Goal: Information Seeking & Learning: Learn about a topic

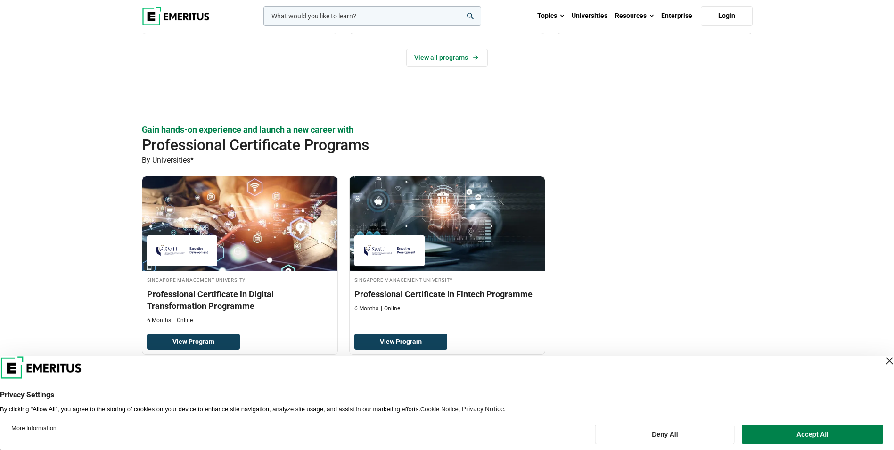
scroll to position [754, 0]
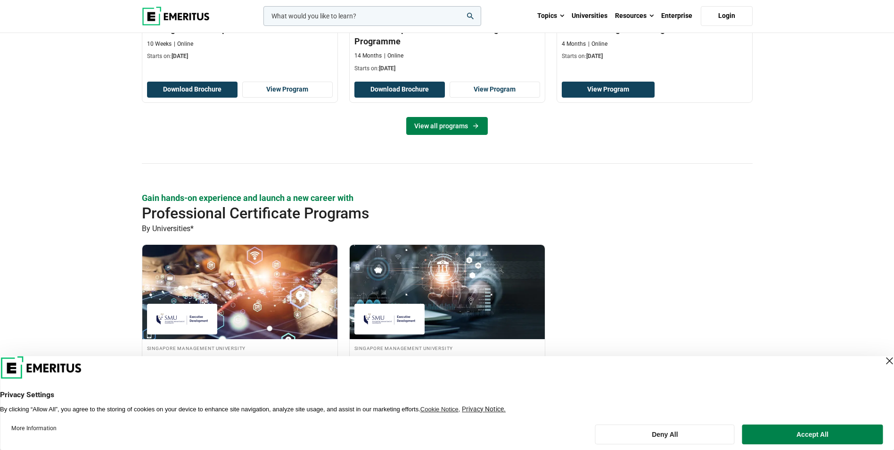
click at [452, 131] on link "View all programs" at bounding box center [447, 126] width 82 height 18
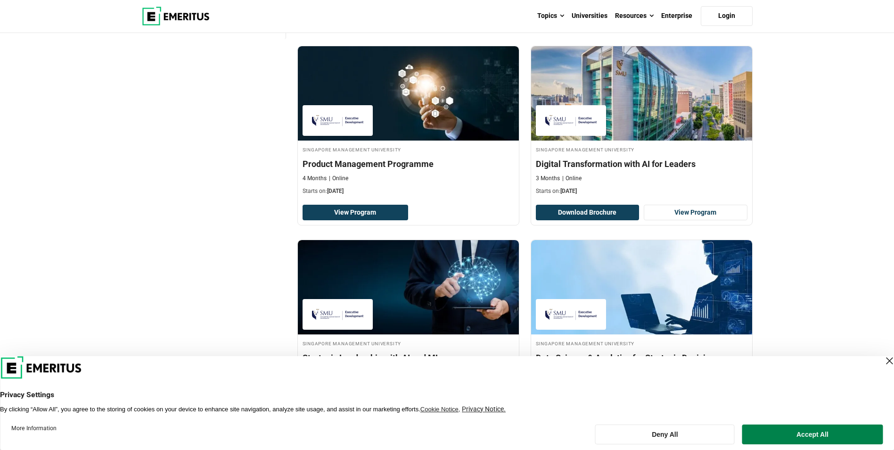
scroll to position [330, 0]
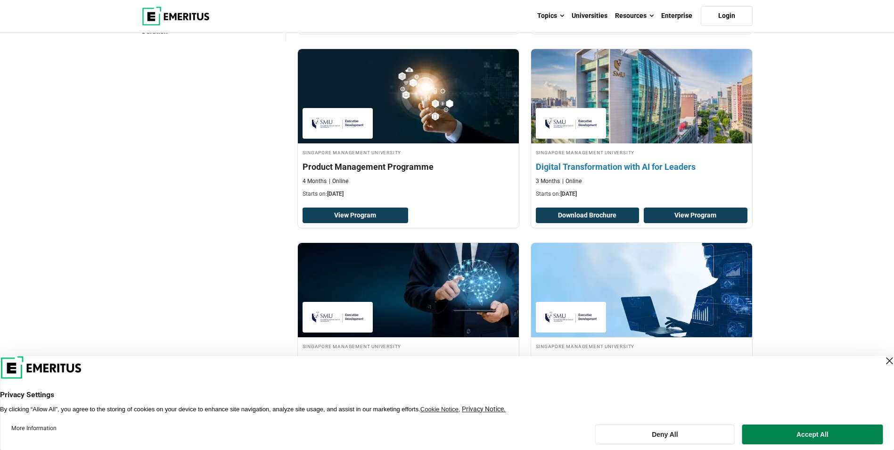
click at [665, 219] on link "View Program" at bounding box center [696, 215] width 104 height 16
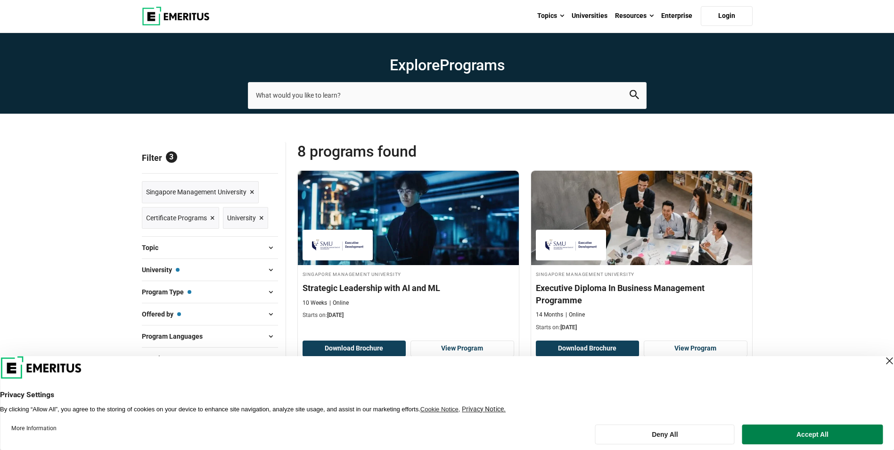
scroll to position [0, 0]
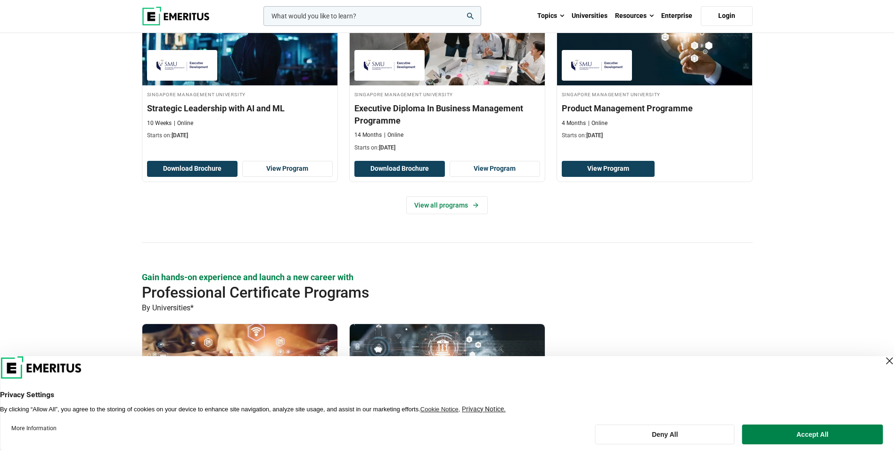
scroll to position [670, 0]
